Goal: Register for event/course

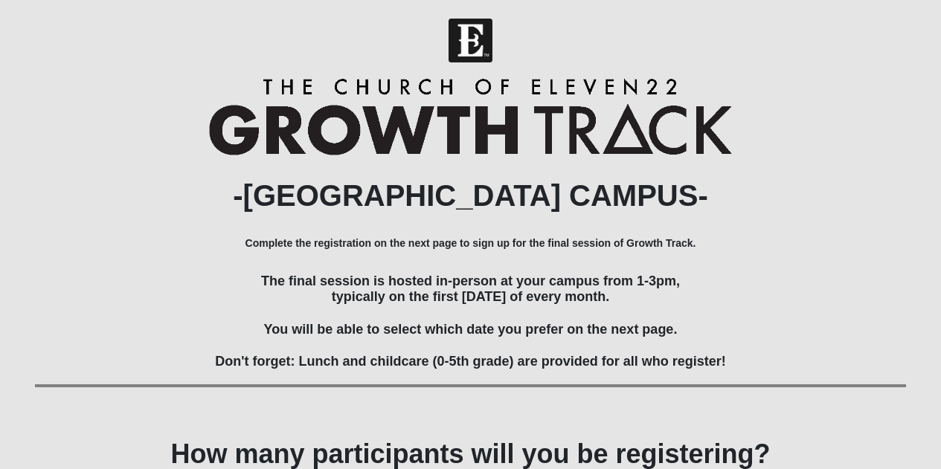
scroll to position [129, 0]
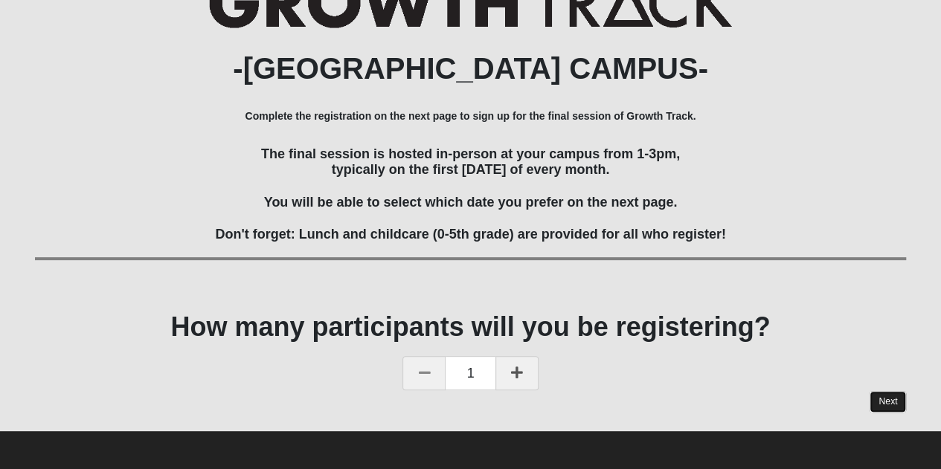
click at [889, 399] on link "Next" at bounding box center [887, 402] width 36 height 22
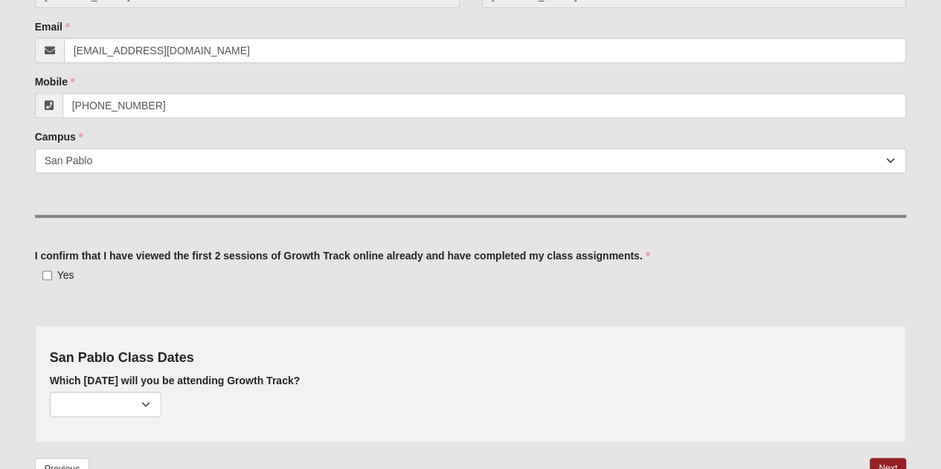
scroll to position [297, 0]
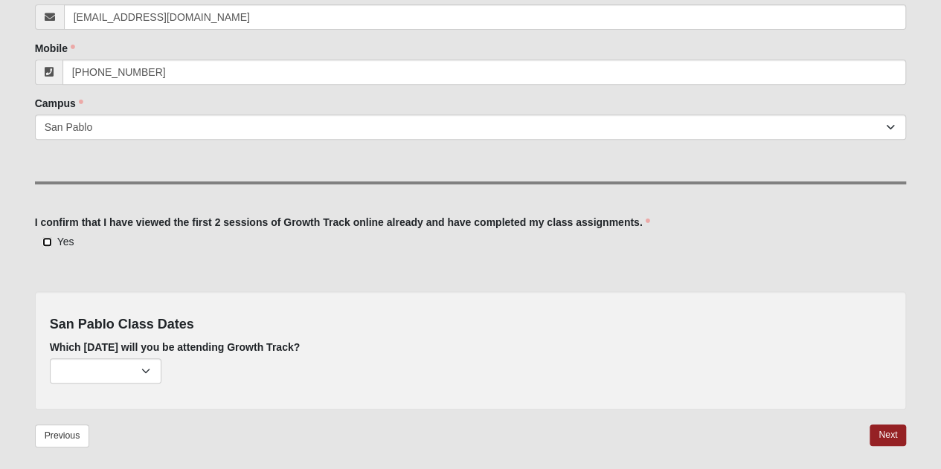
click at [43, 239] on input "Yes" at bounding box center [47, 242] width 10 height 10
checkbox input "true"
click at [106, 368] on select "[DATE] (216 remaining) [DATE] (222 remaining)" at bounding box center [106, 370] width 112 height 25
select select "807"
click at [50, 358] on select "[DATE] (216 remaining) [DATE] (222 remaining)" at bounding box center [106, 370] width 112 height 25
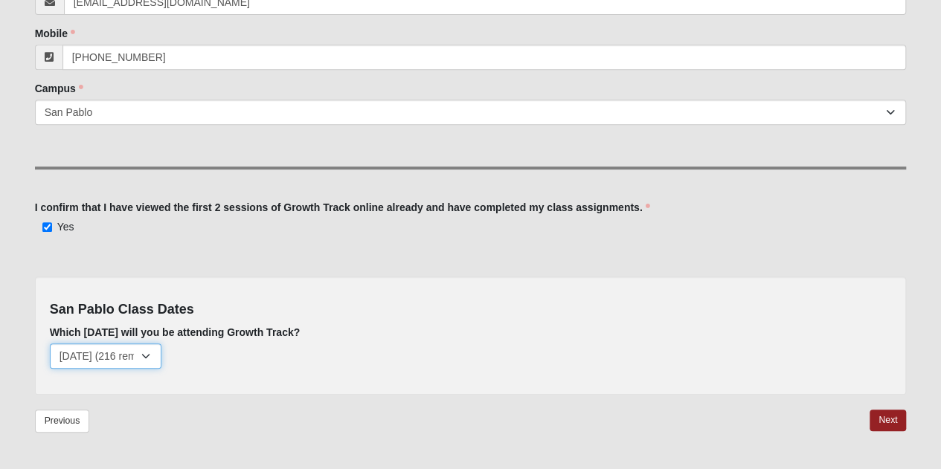
scroll to position [353, 0]
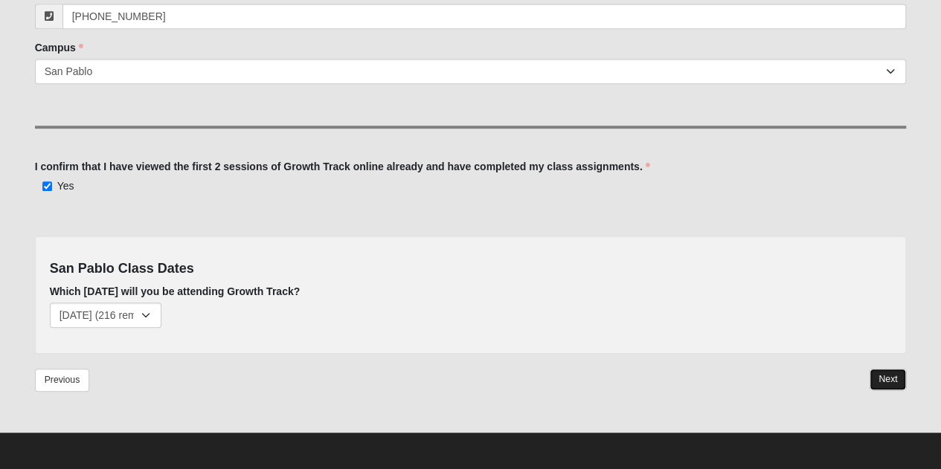
click at [876, 378] on link "Next" at bounding box center [887, 380] width 36 height 22
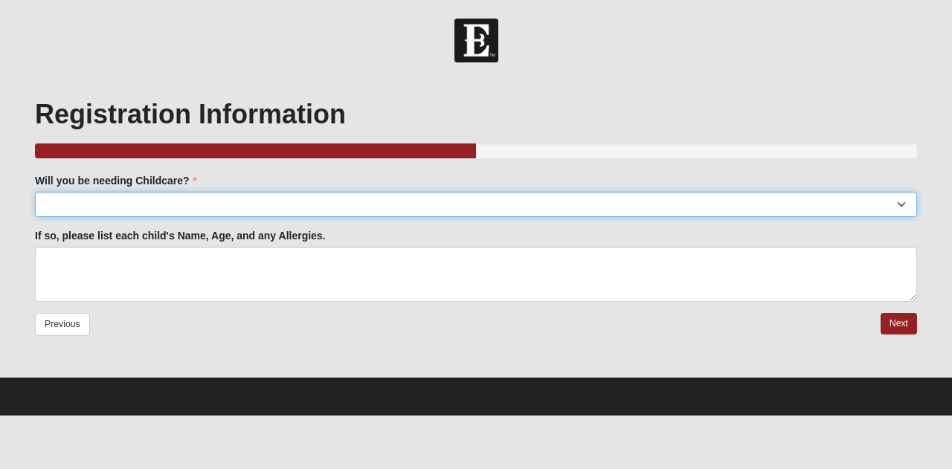
click at [245, 211] on select "Yes No" at bounding box center [476, 204] width 882 height 25
select select "No"
click at [35, 192] on select "Yes No" at bounding box center [476, 204] width 882 height 25
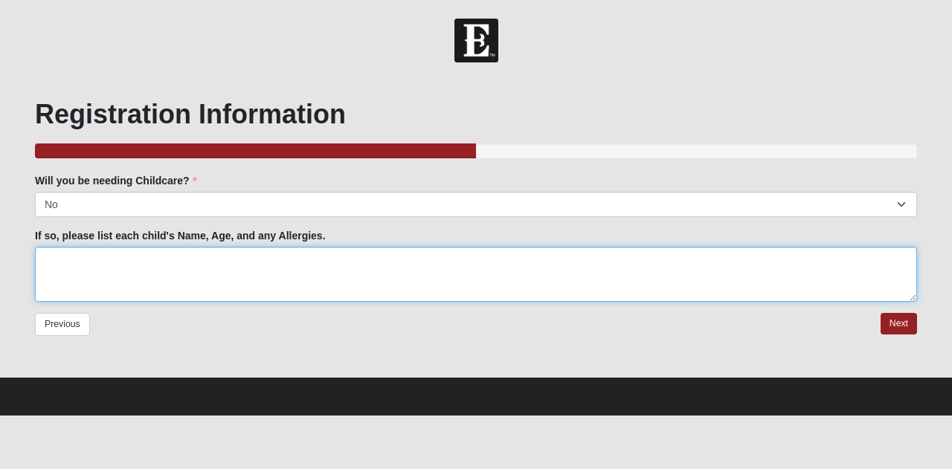
click at [169, 267] on textarea "If so, please list each child's Name, Age, and any Allergies." at bounding box center [476, 274] width 882 height 55
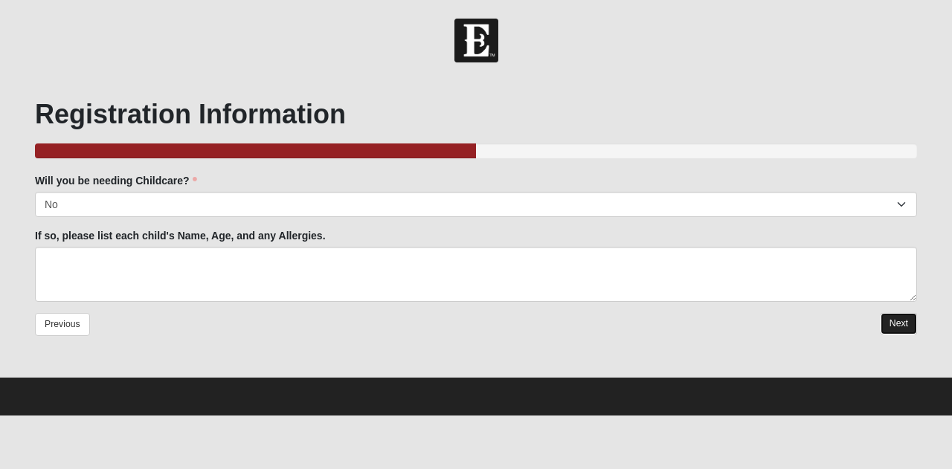
click at [905, 328] on link "Next" at bounding box center [898, 324] width 36 height 22
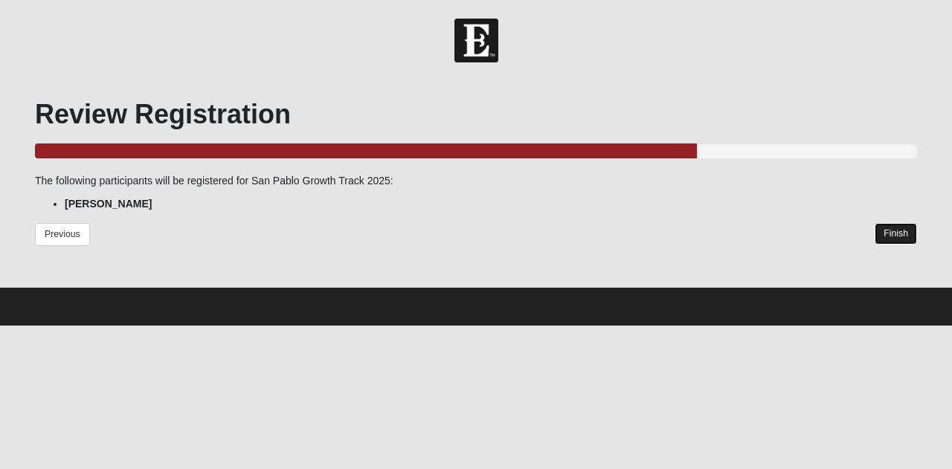
click at [899, 238] on link "Finish" at bounding box center [895, 234] width 42 height 22
